Goal: Task Accomplishment & Management: Manage account settings

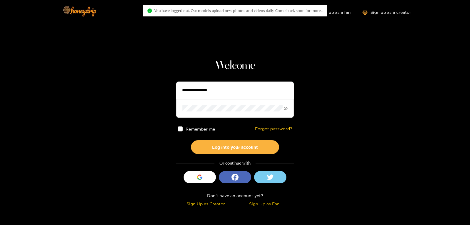
click at [265, 89] on input "text" at bounding box center [235, 91] width 118 height 18
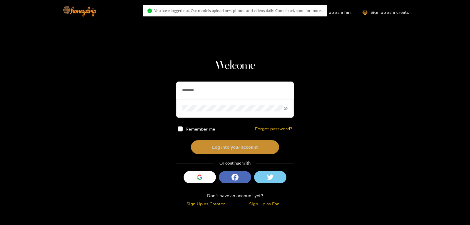
type input "********"
click at [223, 146] on button "Log into your account" at bounding box center [235, 148] width 88 height 14
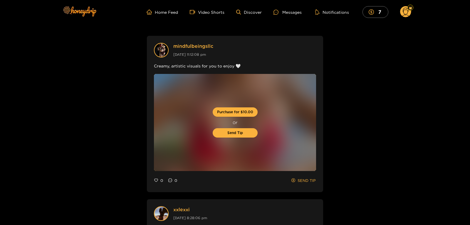
click at [406, 12] on circle at bounding box center [405, 11] width 11 height 11
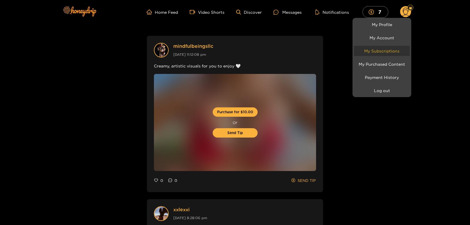
click at [384, 53] on link "My Subscriptions" at bounding box center [382, 51] width 56 height 10
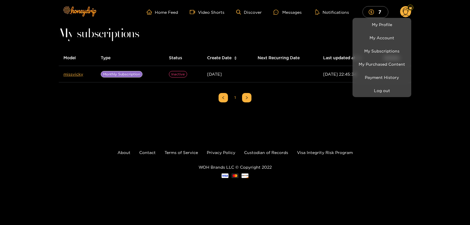
click at [79, 76] on div at bounding box center [235, 112] width 470 height 225
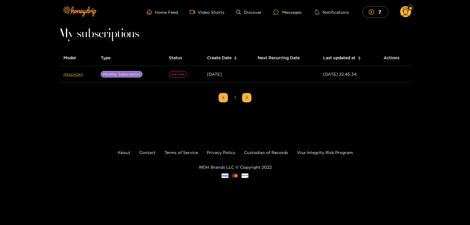
click at [79, 76] on link "missvicky" at bounding box center [73, 74] width 20 height 4
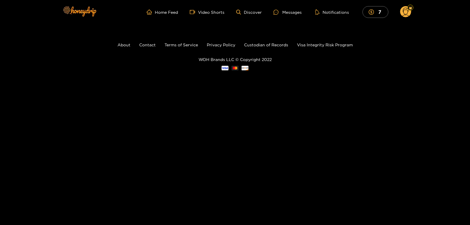
click at [407, 12] on circle at bounding box center [405, 11] width 11 height 11
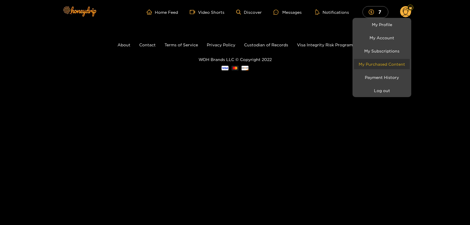
click at [369, 63] on link "My Purchased Content" at bounding box center [382, 64] width 56 height 10
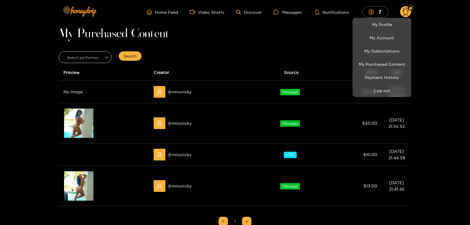
click at [88, 128] on div at bounding box center [235, 112] width 470 height 225
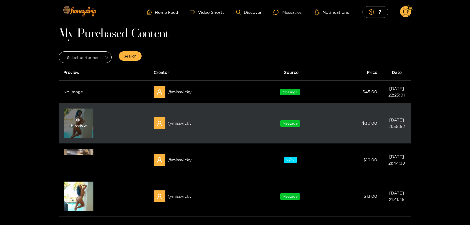
click at [80, 120] on icon "eye" at bounding box center [78, 120] width 4 height 3
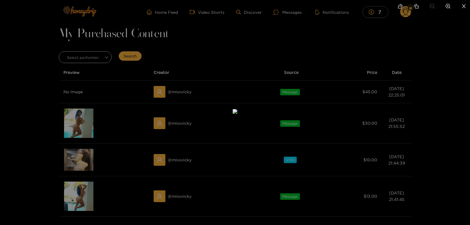
click at [238, 109] on img at bounding box center [235, 111] width 5 height 5
drag, startPoint x: 254, startPoint y: 89, endPoint x: 204, endPoint y: 239, distance: 158.3
click at [465, 10] on li at bounding box center [464, 6] width 12 height 13
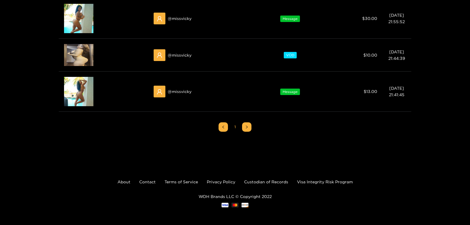
scroll to position [23, 0]
